Goal: Task Accomplishment & Management: Use online tool/utility

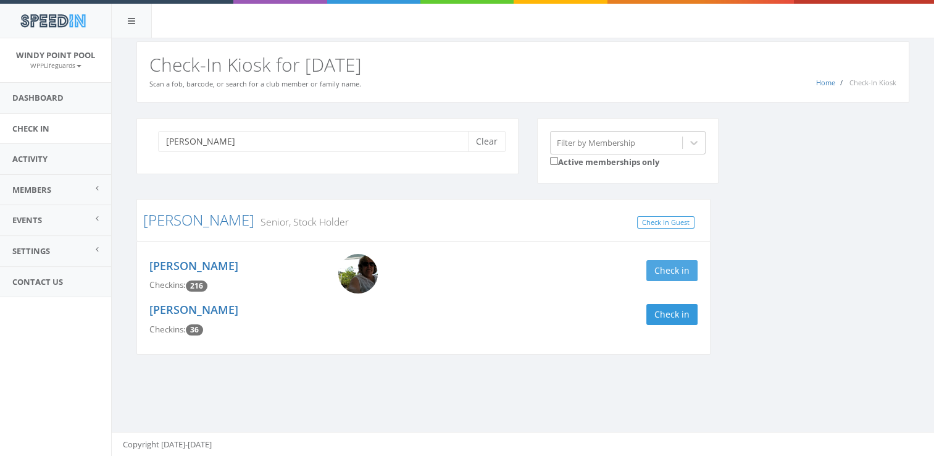
type input "[PERSON_NAME]"
click at [683, 267] on button "Check in" at bounding box center [672, 270] width 51 height 21
click at [745, 269] on div "[PERSON_NAME] Clear Filter by Membership Active memberships only [PERSON_NAME] …" at bounding box center [523, 244] width 792 height 252
click at [488, 135] on button "Clear" at bounding box center [487, 141] width 38 height 21
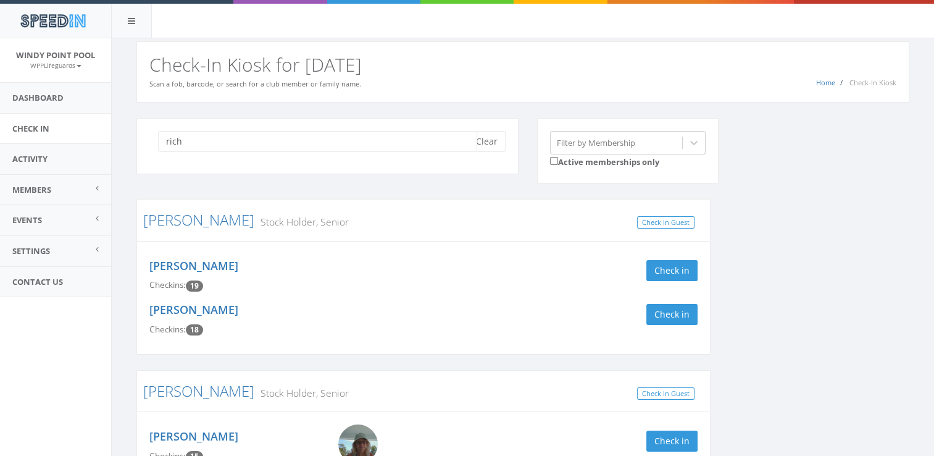
type input "rich"
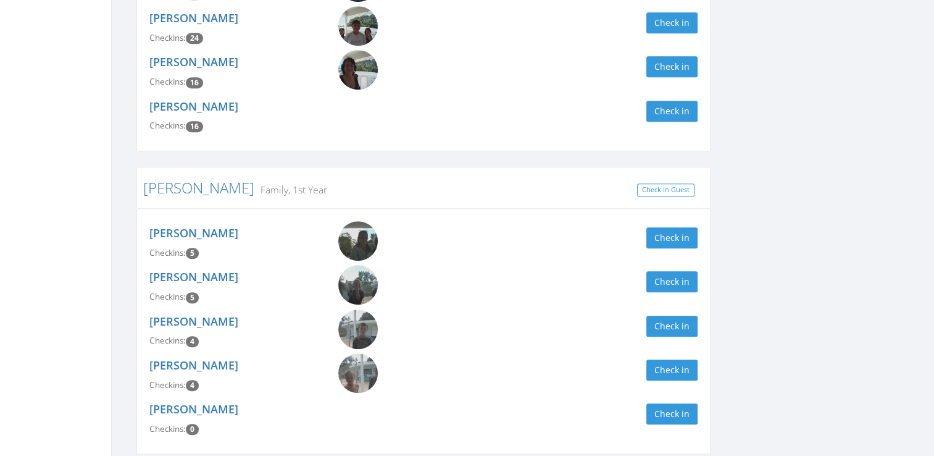
scroll to position [729, 0]
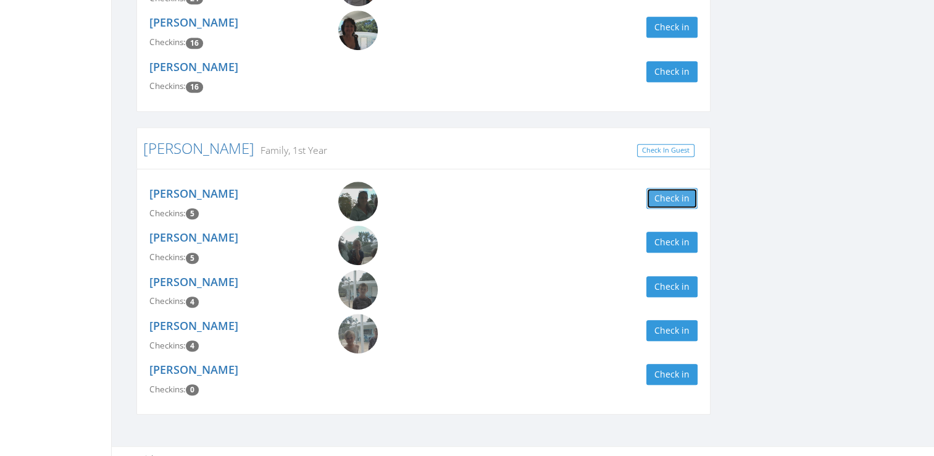
click at [672, 188] on button "Check in" at bounding box center [672, 198] width 51 height 21
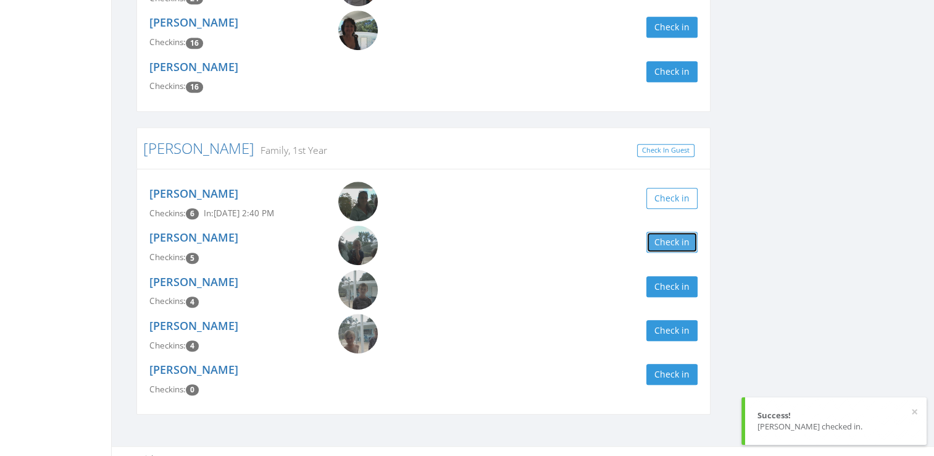
click at [659, 232] on button "Check in" at bounding box center [672, 242] width 51 height 21
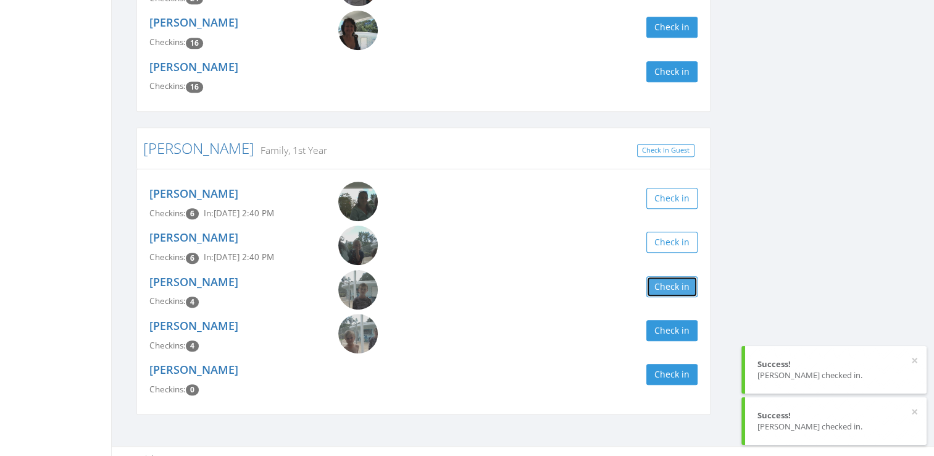
click at [660, 276] on button "Check in" at bounding box center [672, 286] width 51 height 21
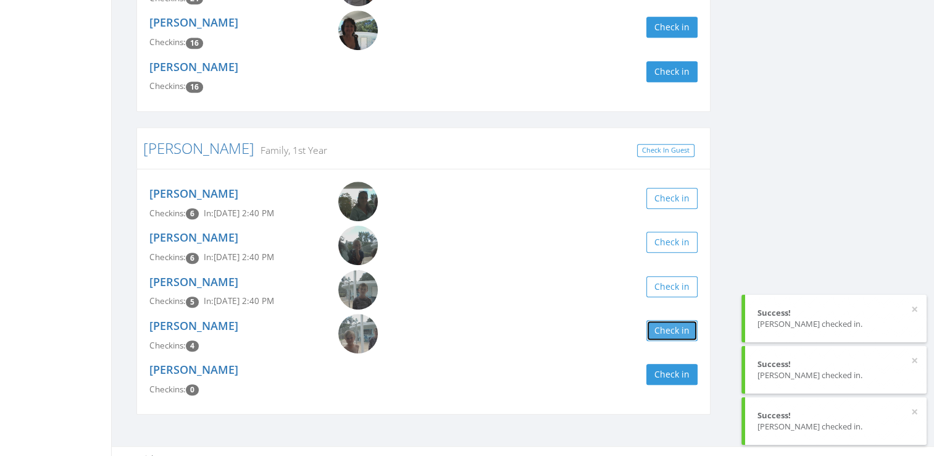
click at [669, 320] on button "Check in" at bounding box center [672, 330] width 51 height 21
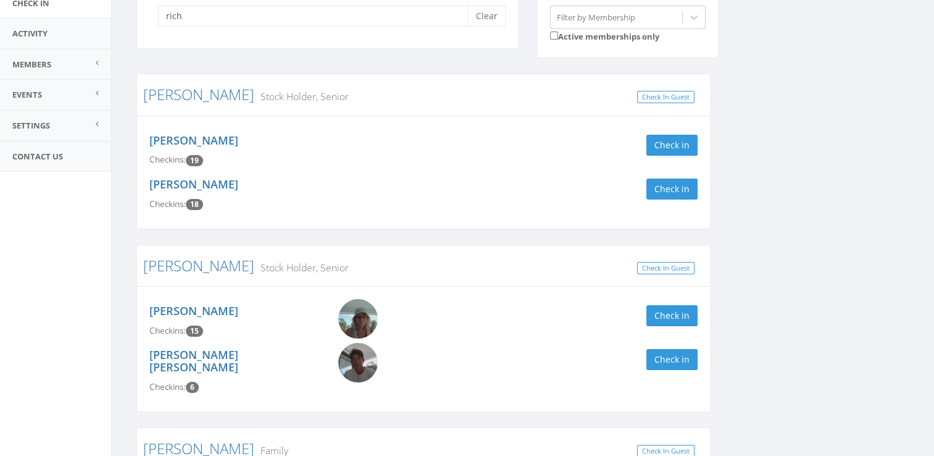
scroll to position [0, 0]
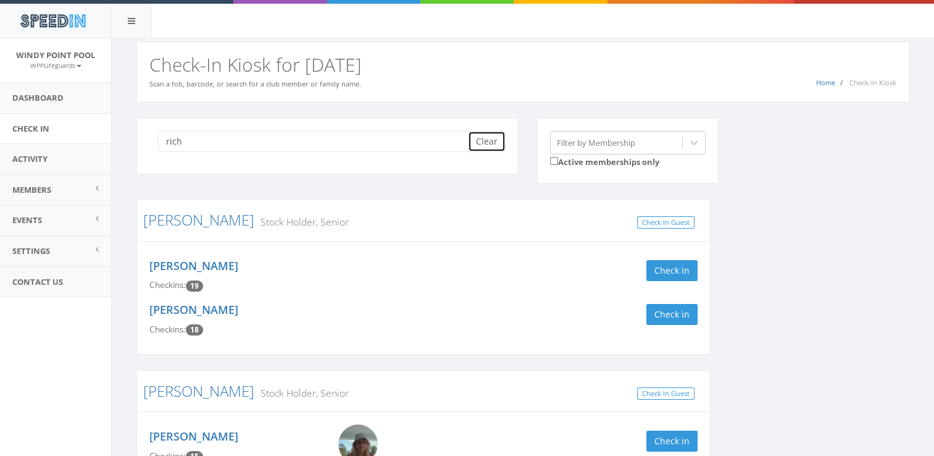
click at [480, 138] on button "Clear" at bounding box center [487, 141] width 38 height 21
click at [379, 329] on div "[PERSON_NAME] Checkins: 18 Check in" at bounding box center [423, 320] width 567 height 44
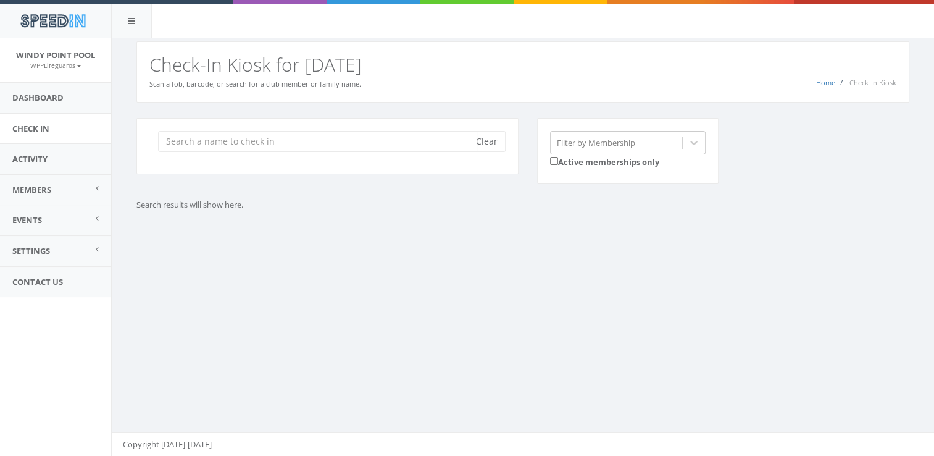
click at [367, 141] on input "search" at bounding box center [317, 141] width 319 height 21
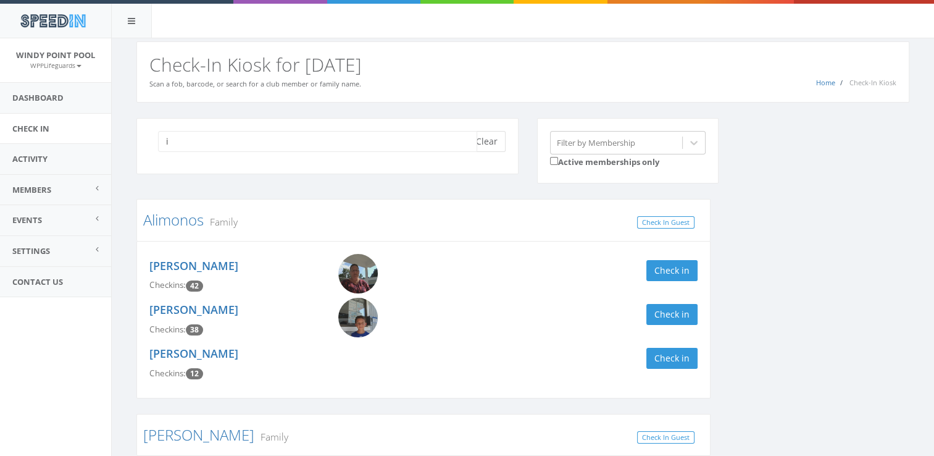
type input "i"
click at [490, 144] on button "Clear" at bounding box center [487, 141] width 38 height 21
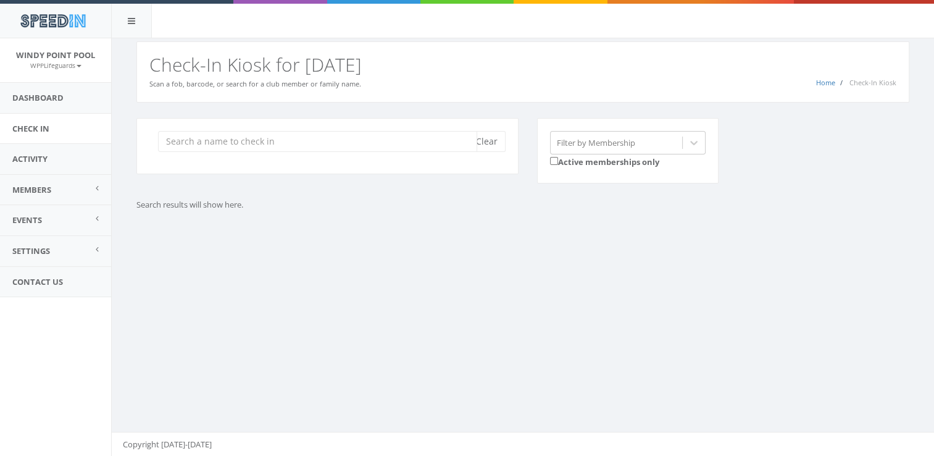
click at [409, 142] on input "search" at bounding box center [317, 141] width 319 height 21
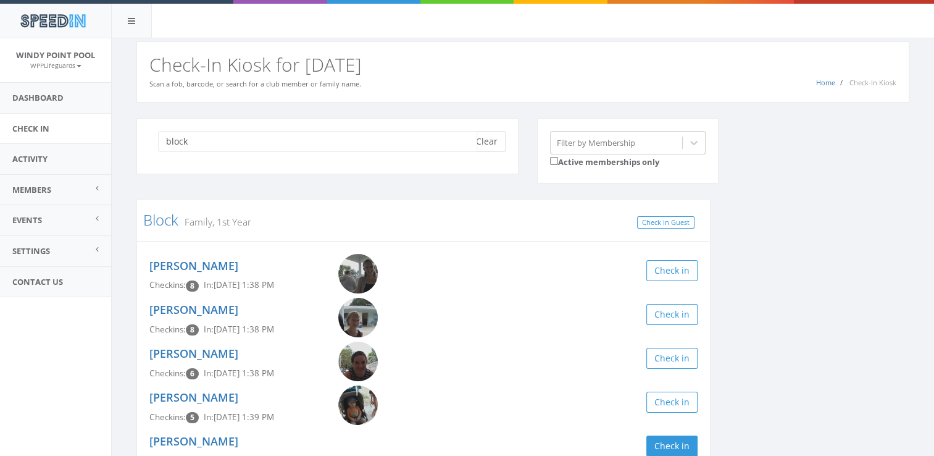
type input "block"
click at [501, 144] on button "Clear" at bounding box center [487, 141] width 38 height 21
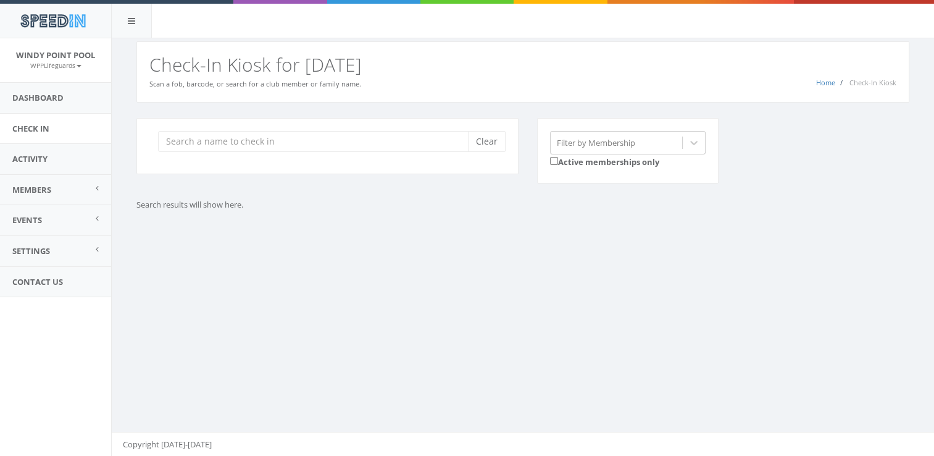
click at [422, 378] on div "You are using Internet Explorer, which is an old, insecure browser that does no…" at bounding box center [522, 247] width 823 height 418
click at [346, 151] on input "search" at bounding box center [317, 141] width 319 height 21
click at [225, 137] on input "hull" at bounding box center [317, 141] width 319 height 21
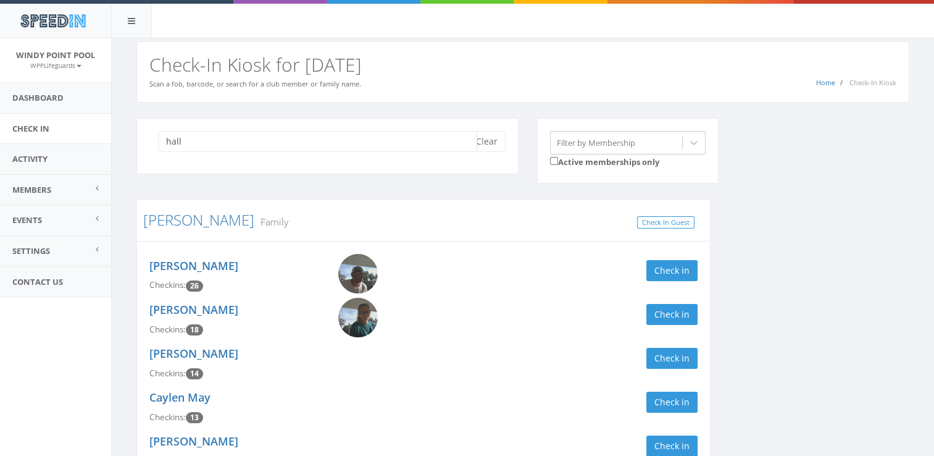
type input "hall"
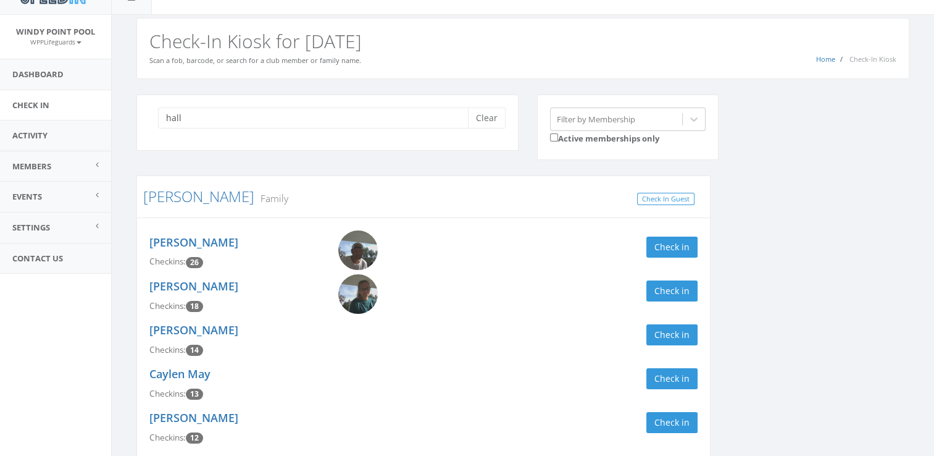
scroll to position [25, 0]
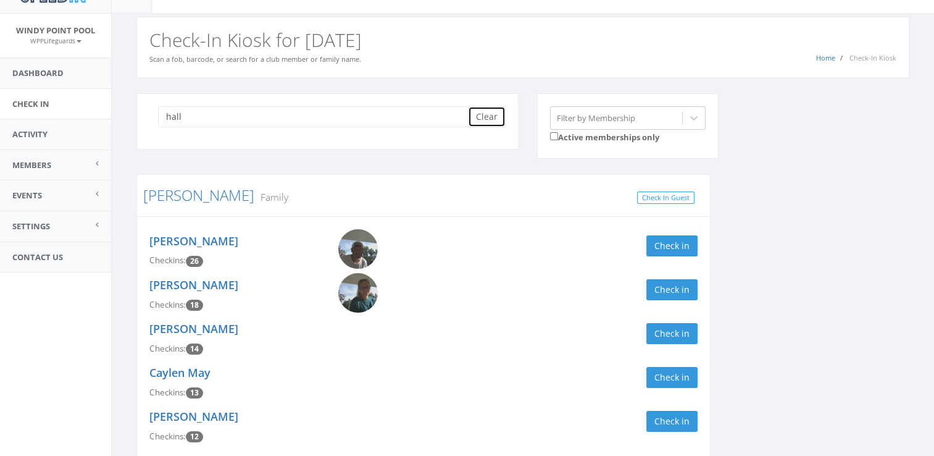
click at [485, 120] on button "Clear" at bounding box center [487, 116] width 38 height 21
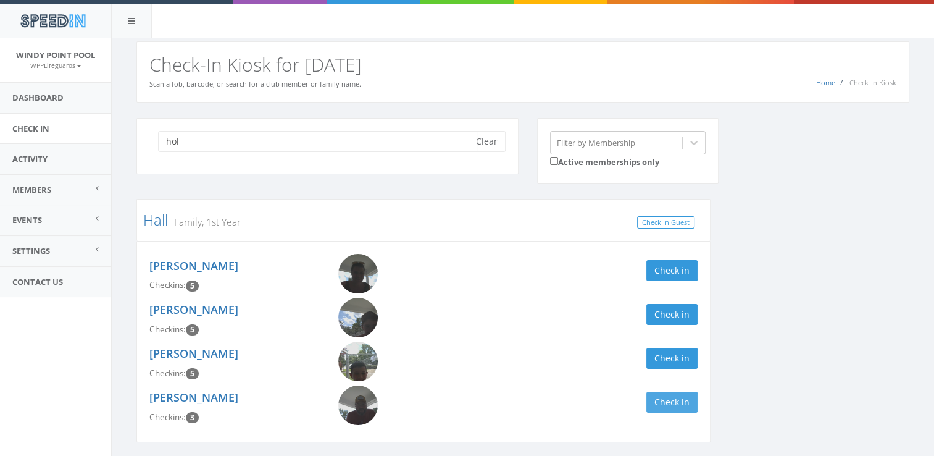
type input "hol"
click at [687, 404] on button "Check in" at bounding box center [672, 401] width 51 height 21
click at [662, 357] on button "Check in" at bounding box center [672, 358] width 51 height 21
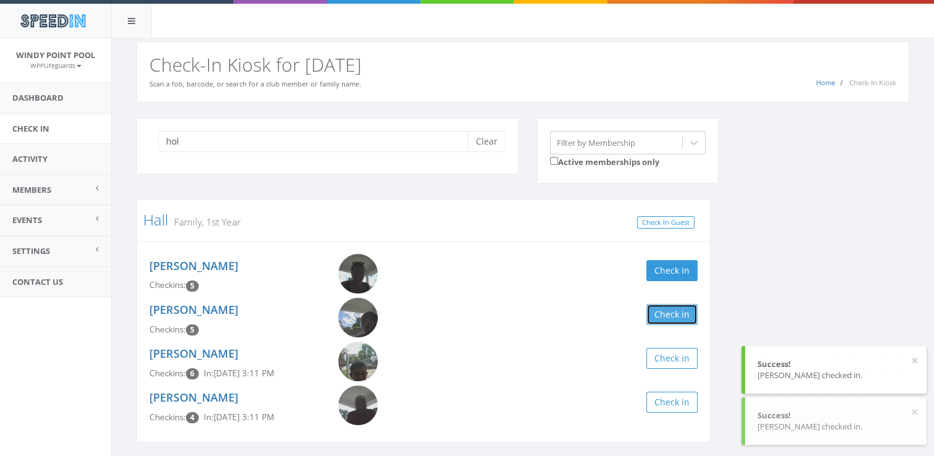
click at [657, 308] on button "Check in" at bounding box center [672, 314] width 51 height 21
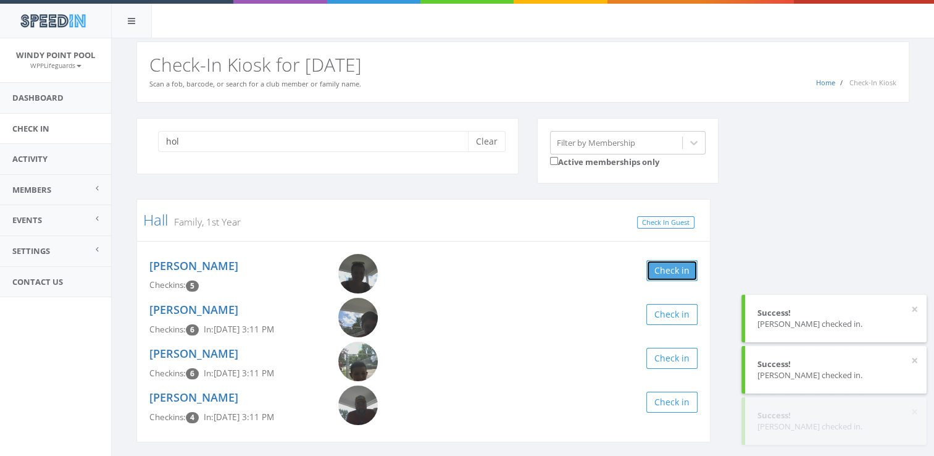
click at [649, 266] on button "Check in" at bounding box center [672, 270] width 51 height 21
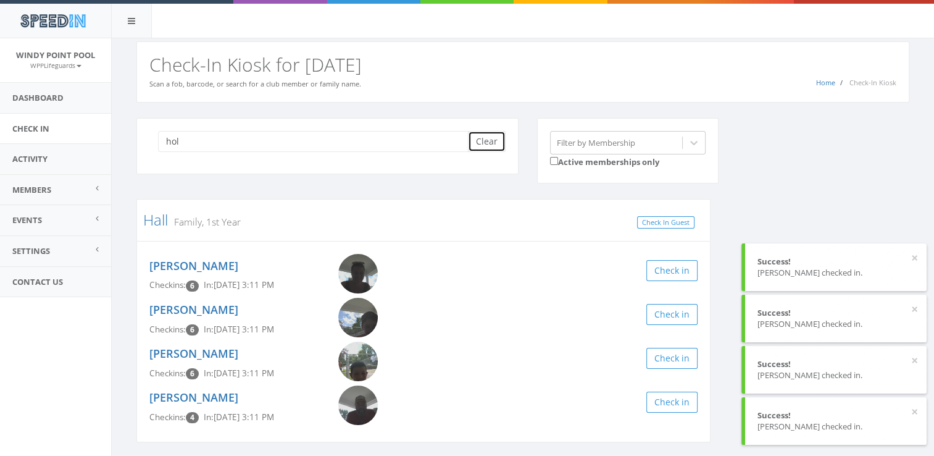
click at [472, 132] on button "Clear" at bounding box center [487, 141] width 38 height 21
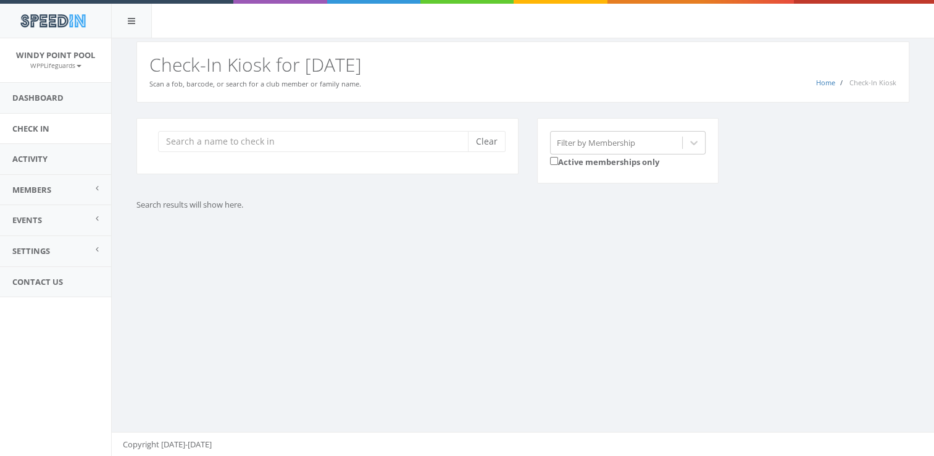
click at [415, 153] on div "Clear" at bounding box center [327, 146] width 382 height 56
click at [412, 146] on input "search" at bounding box center [317, 141] width 319 height 21
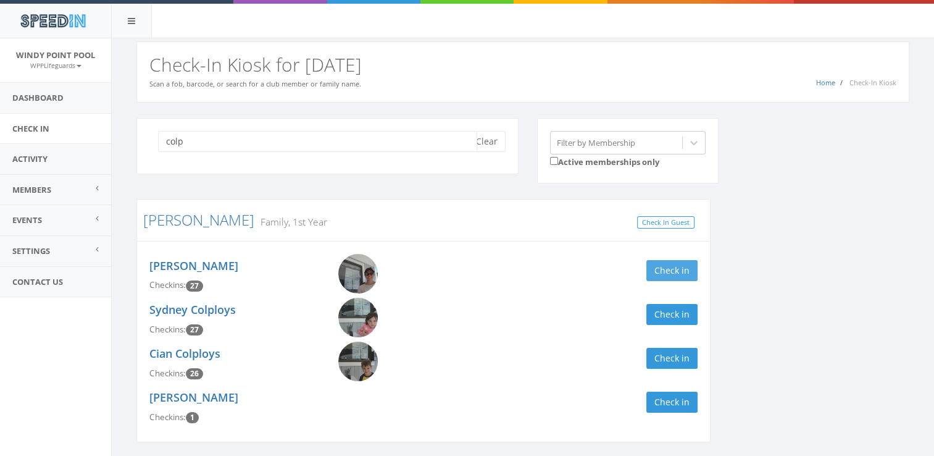
type input "colp"
click at [692, 260] on button "Check in" at bounding box center [672, 270] width 51 height 21
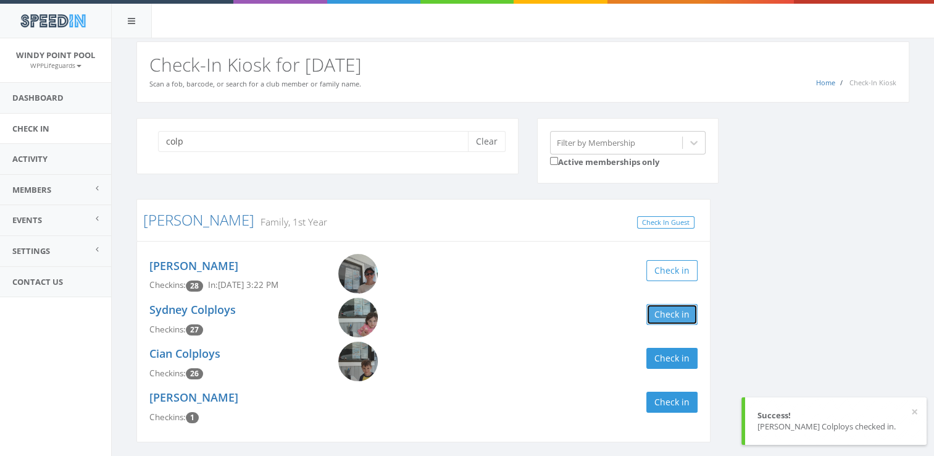
click at [692, 315] on button "Check in" at bounding box center [672, 314] width 51 height 21
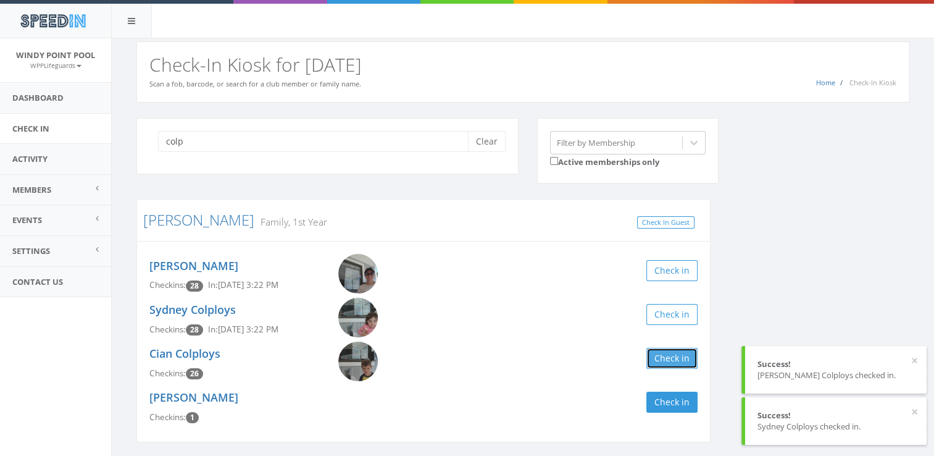
click at [669, 367] on button "Check in" at bounding box center [672, 358] width 51 height 21
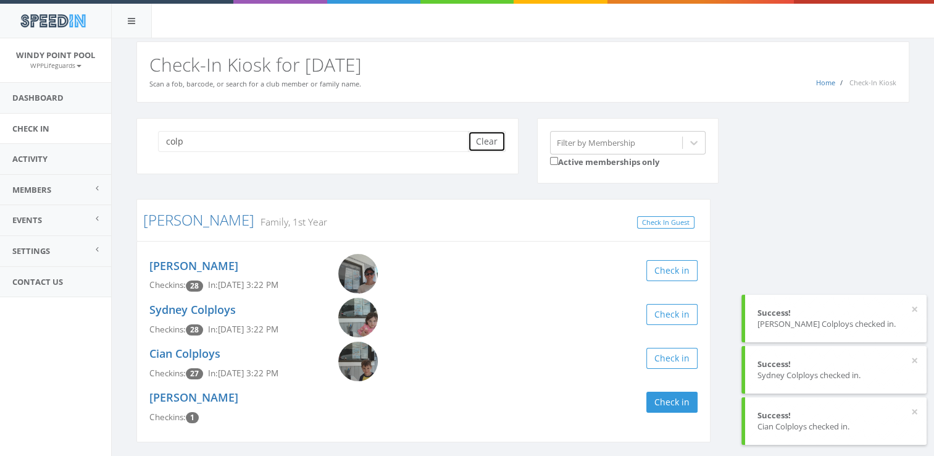
click at [490, 149] on button "Clear" at bounding box center [487, 141] width 38 height 21
